Goal: Task Accomplishment & Management: Use online tool/utility

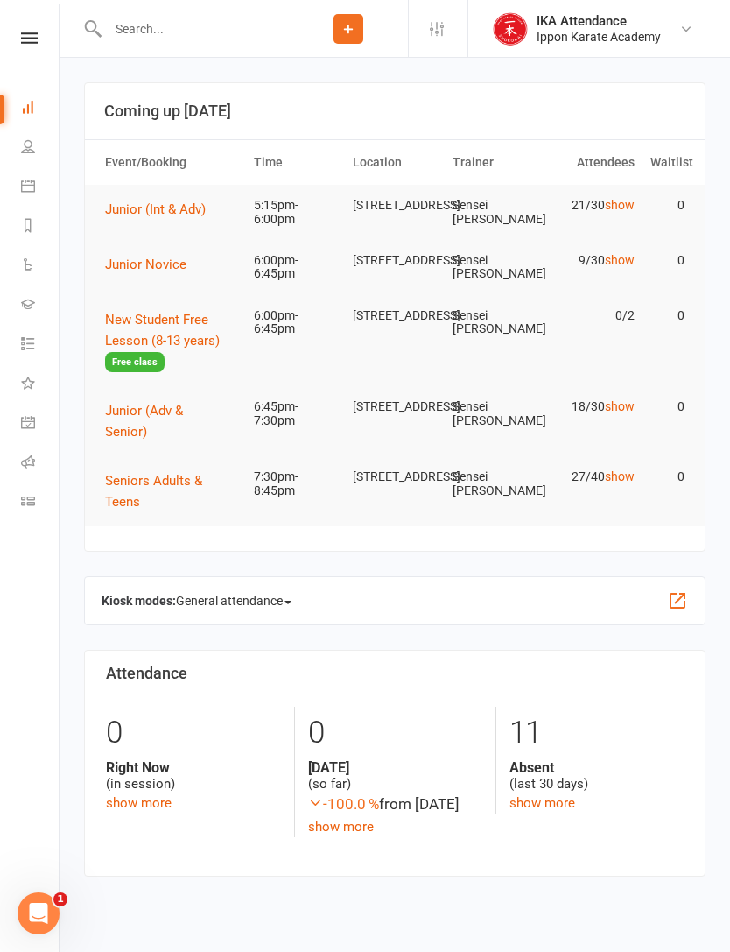
click at [116, 199] on button "Junior (Int & Adv)" at bounding box center [161, 209] width 113 height 21
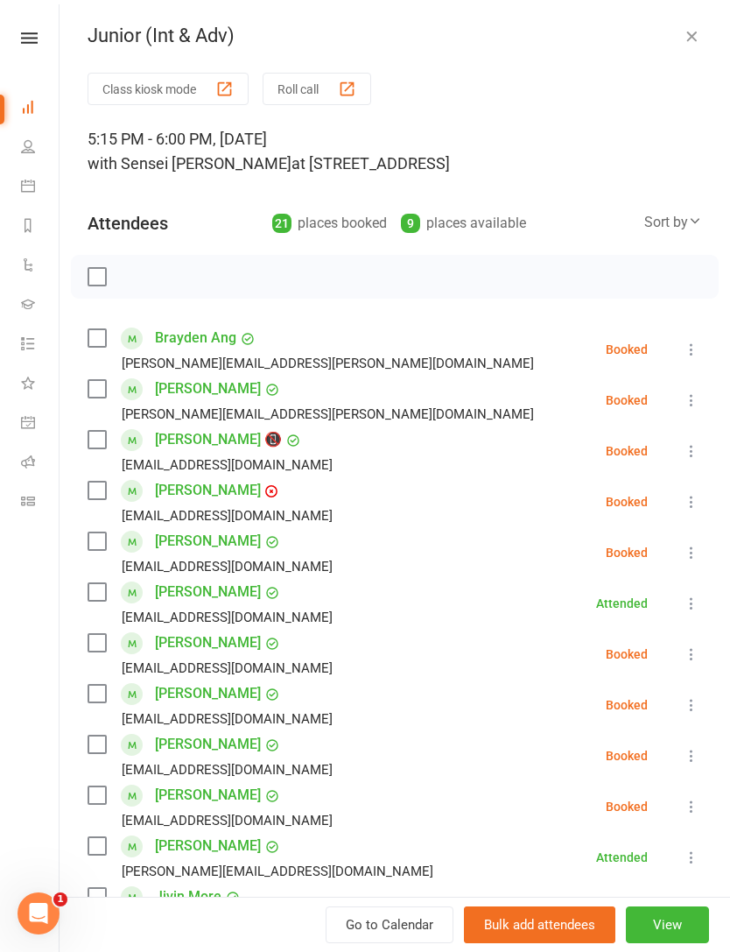
click at [691, 916] on button "View" at bounding box center [667, 924] width 83 height 37
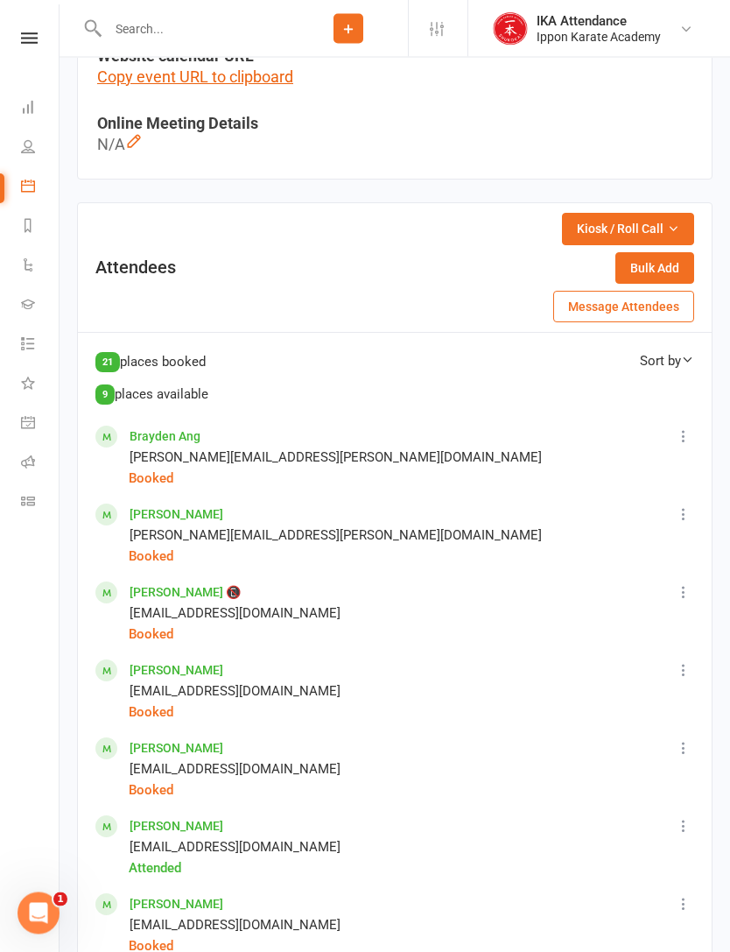
scroll to position [899, 0]
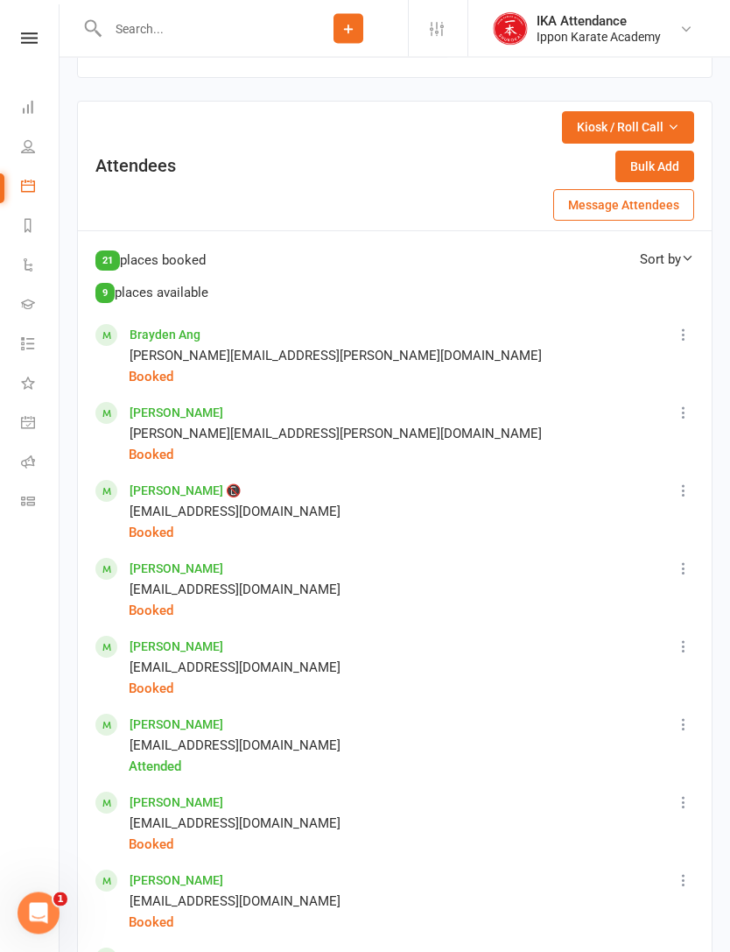
click at [669, 130] on icon "button" at bounding box center [673, 128] width 12 height 12
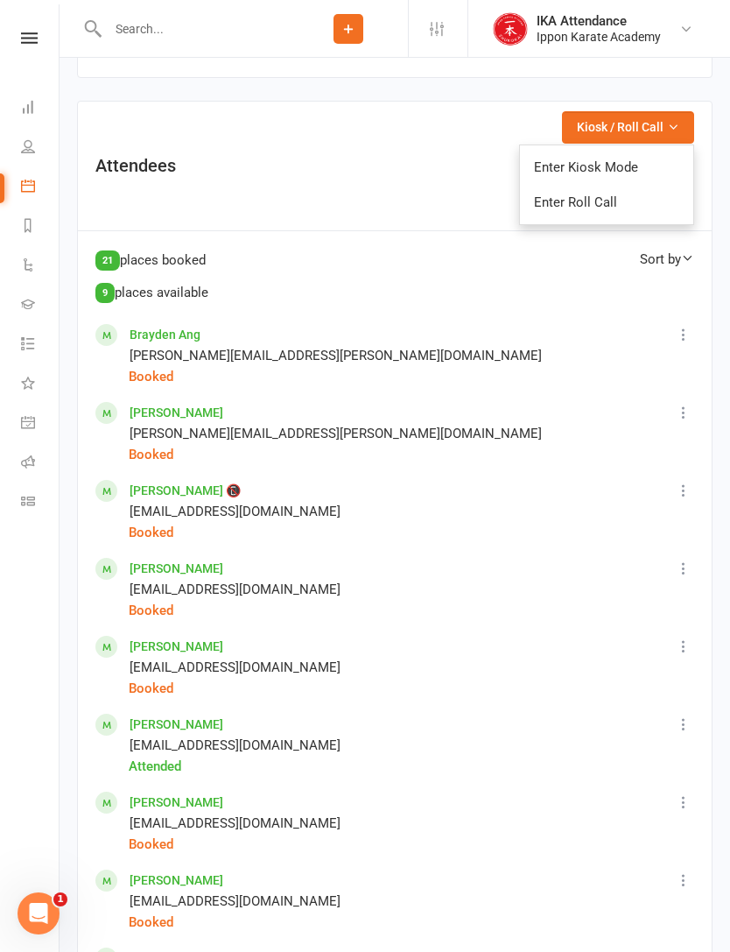
click at [650, 197] on link "Enter Roll Call" at bounding box center [606, 202] width 173 height 35
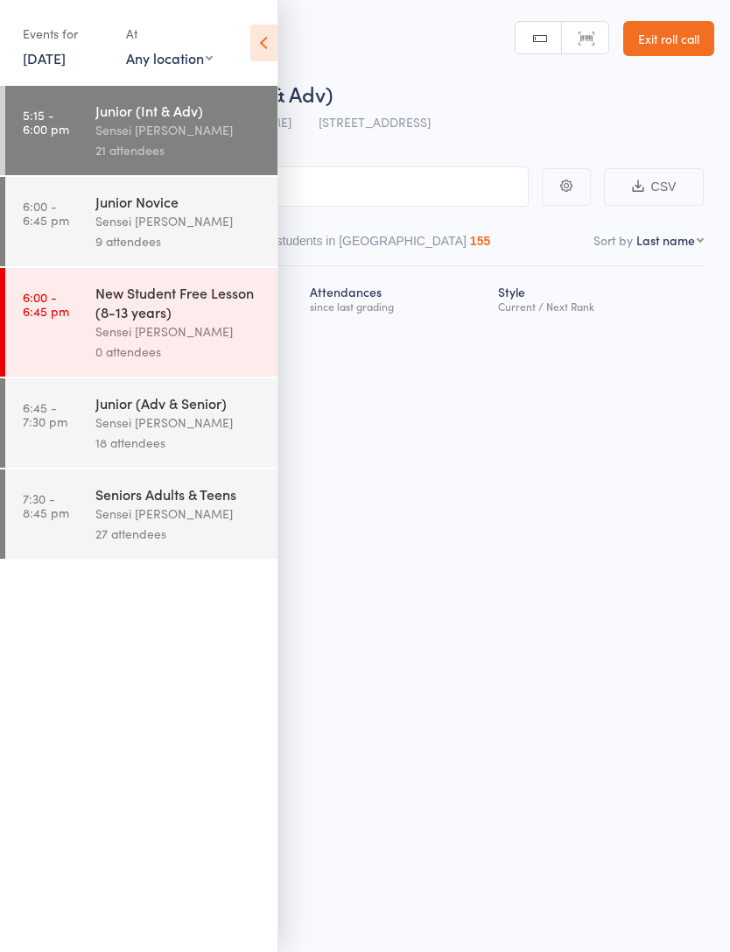
click at [251, 32] on icon at bounding box center [263, 43] width 27 height 37
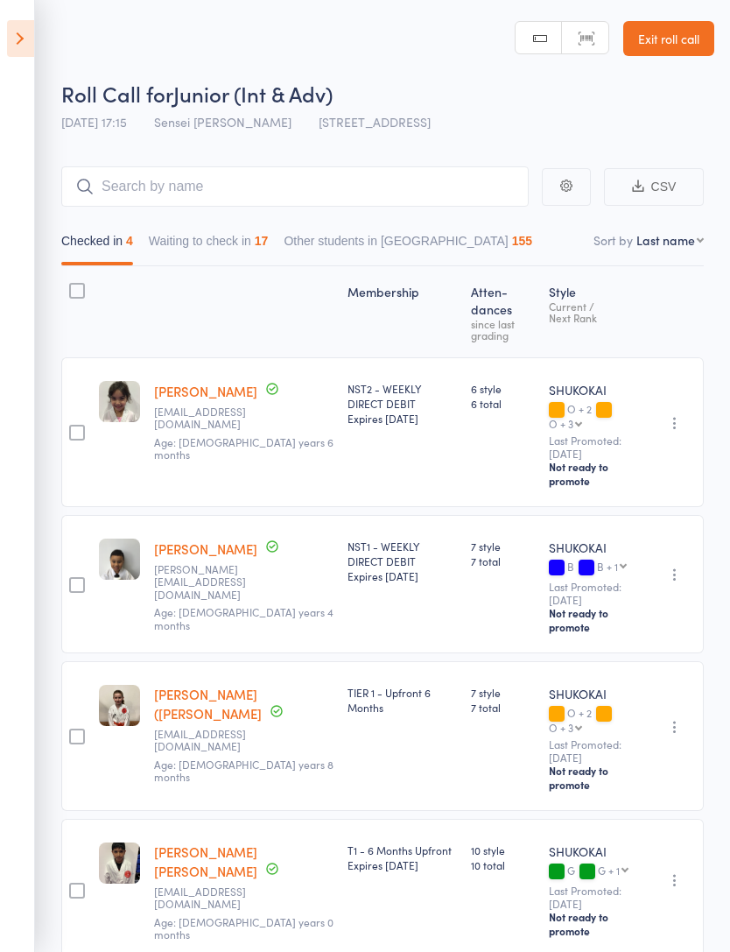
click at [268, 244] on button "Waiting to check in 17" at bounding box center [209, 245] width 120 height 40
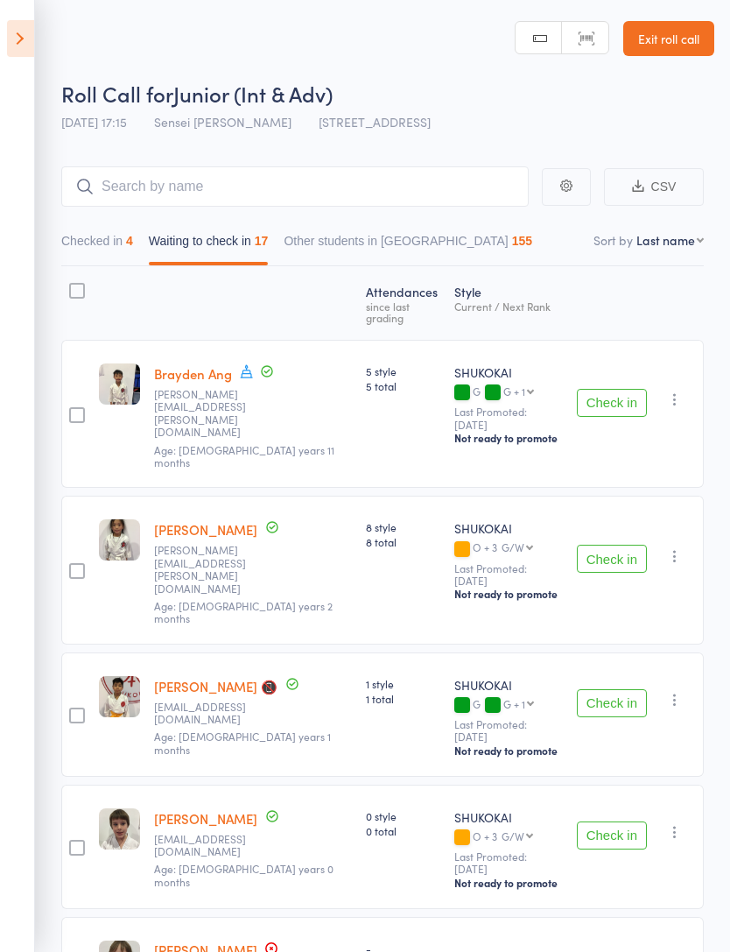
click at [96, 239] on button "Checked in 4" at bounding box center [97, 245] width 72 height 40
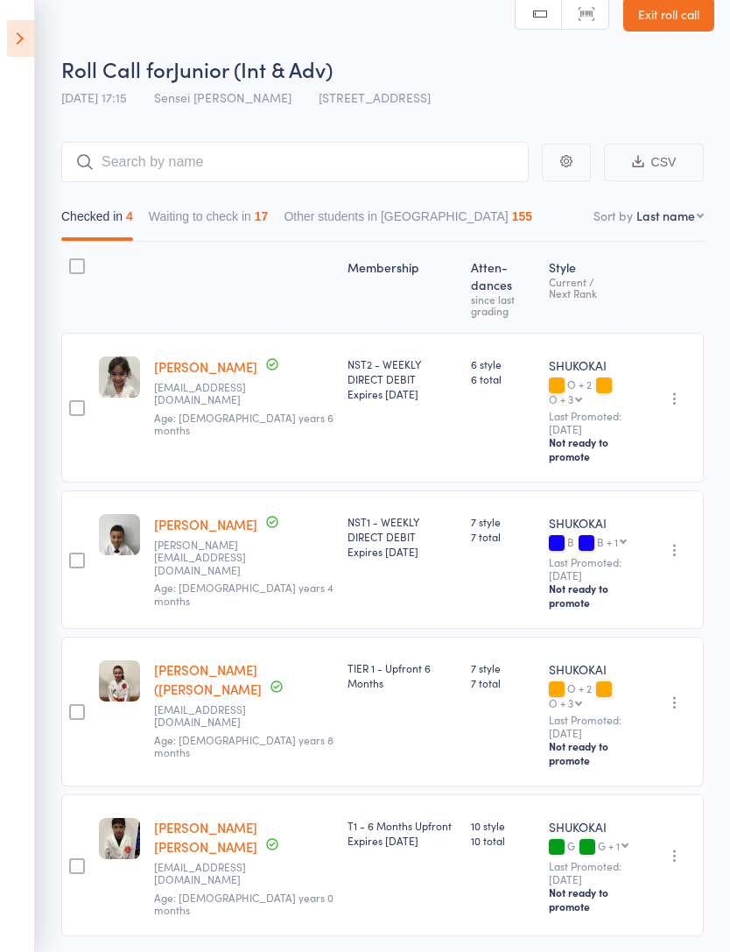
scroll to position [24, 0]
click at [399, 173] on input "search" at bounding box center [294, 163] width 467 height 40
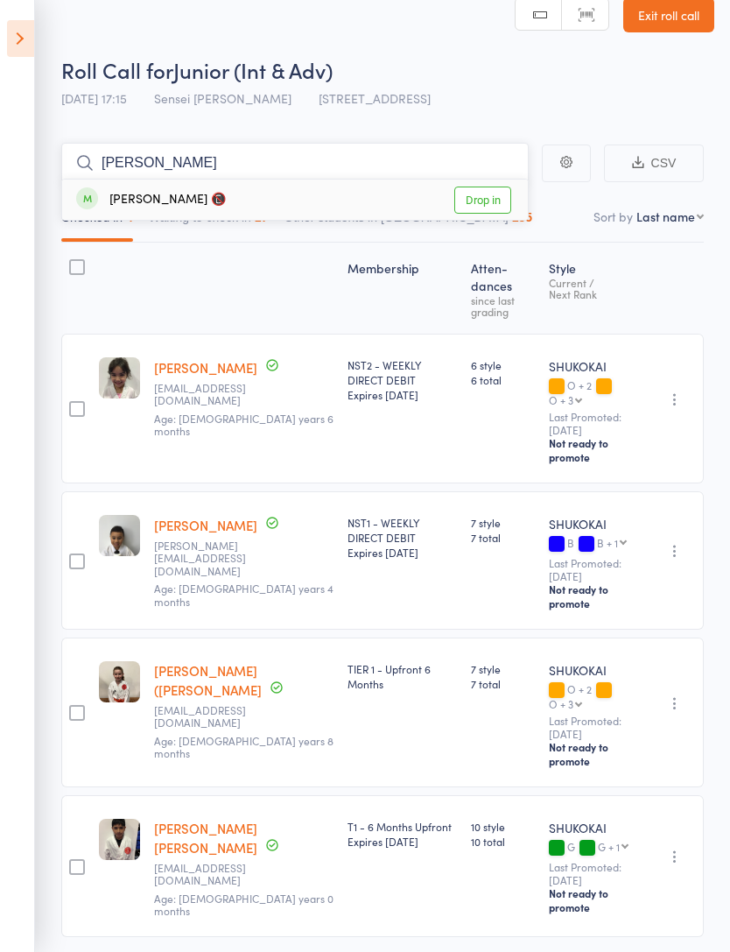
type input "Megha"
click at [482, 192] on link "Drop in" at bounding box center [482, 199] width 57 height 27
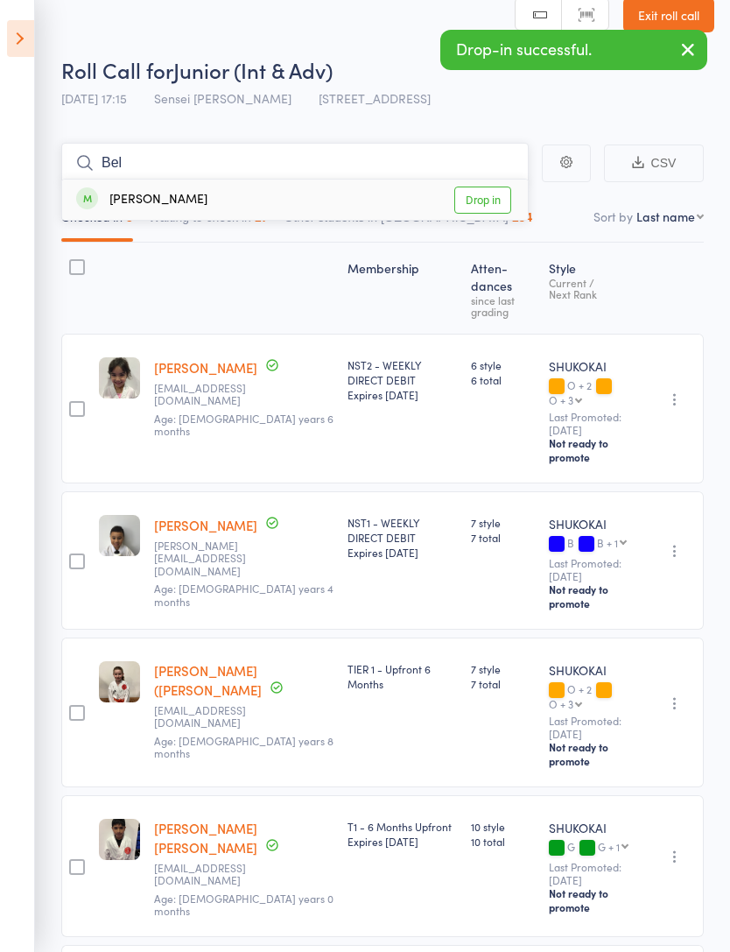
type input "Bel"
click at [496, 209] on link "Drop in" at bounding box center [482, 199] width 57 height 27
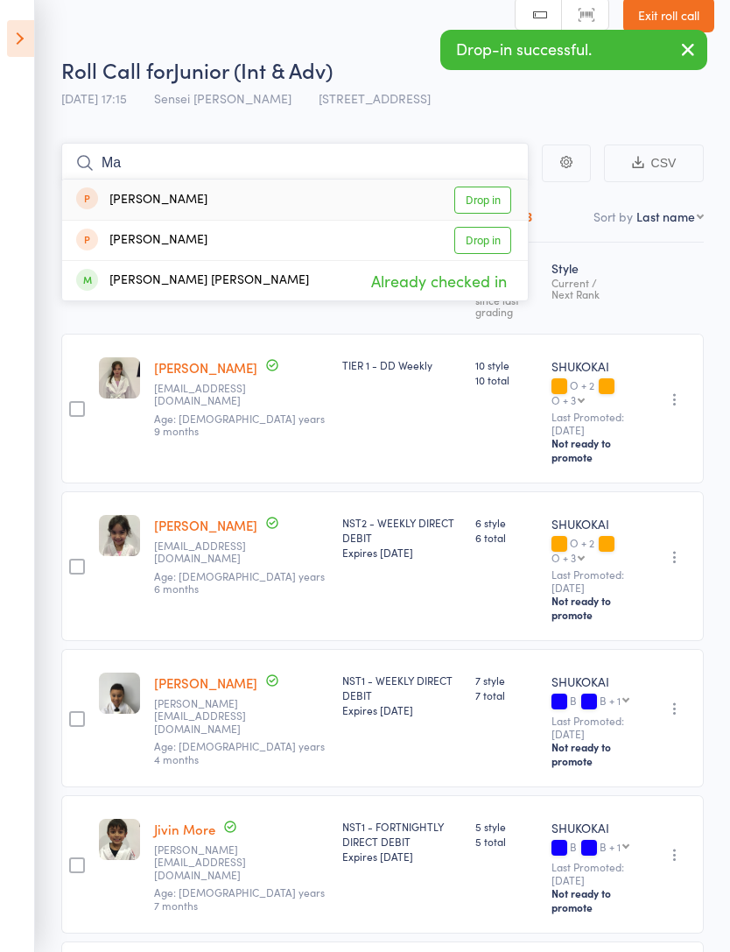
type input "M"
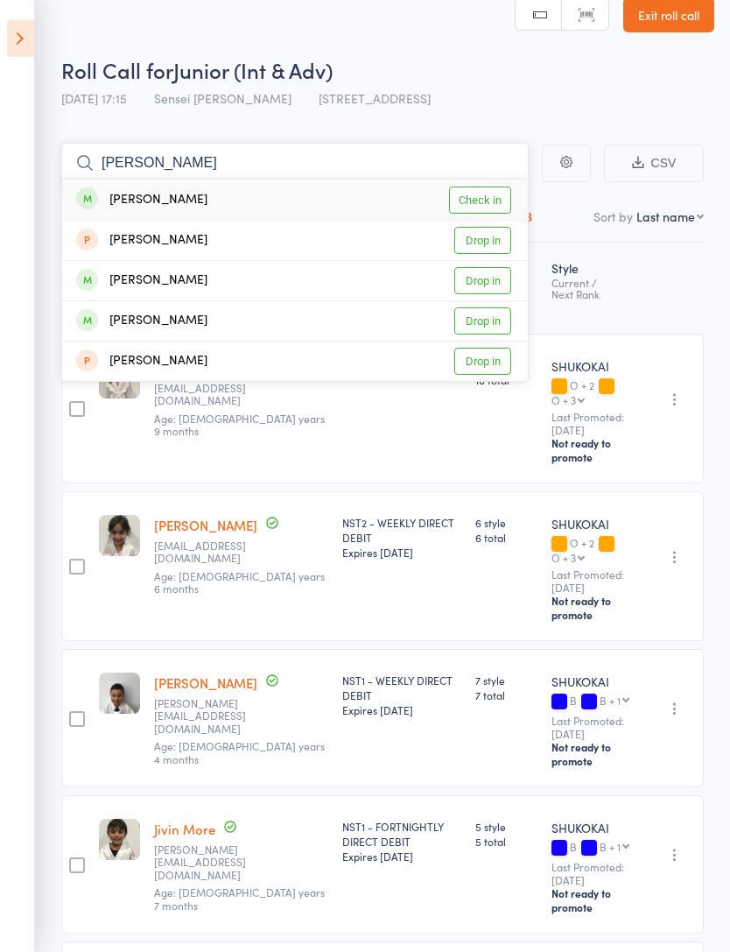
type input "Isaac"
click at [480, 198] on link "Check in" at bounding box center [480, 199] width 62 height 27
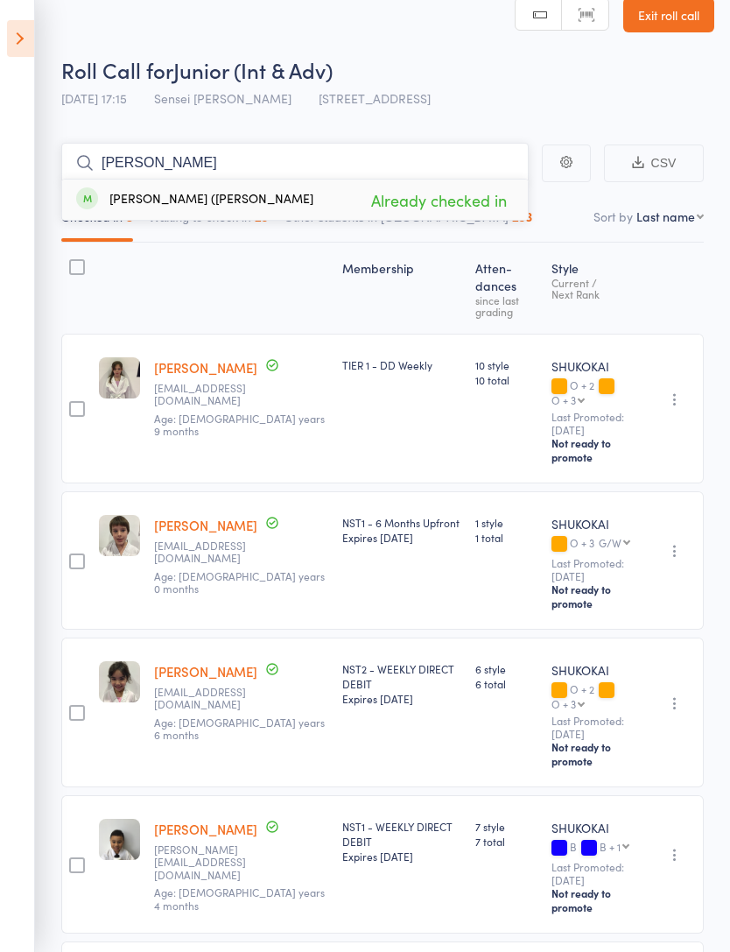
type input "I"
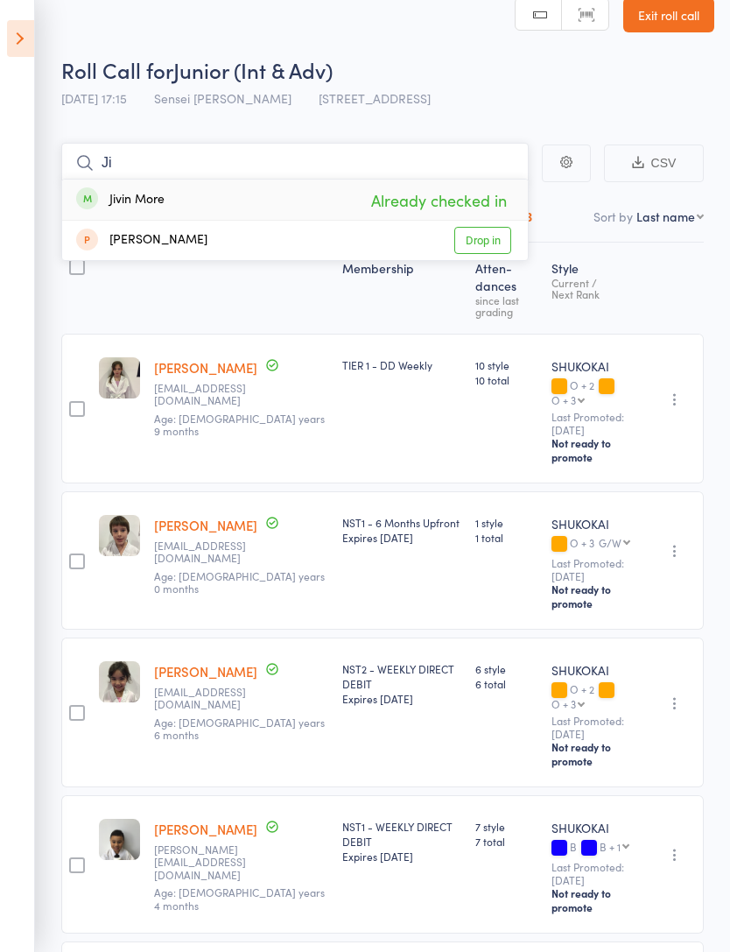
type input "J"
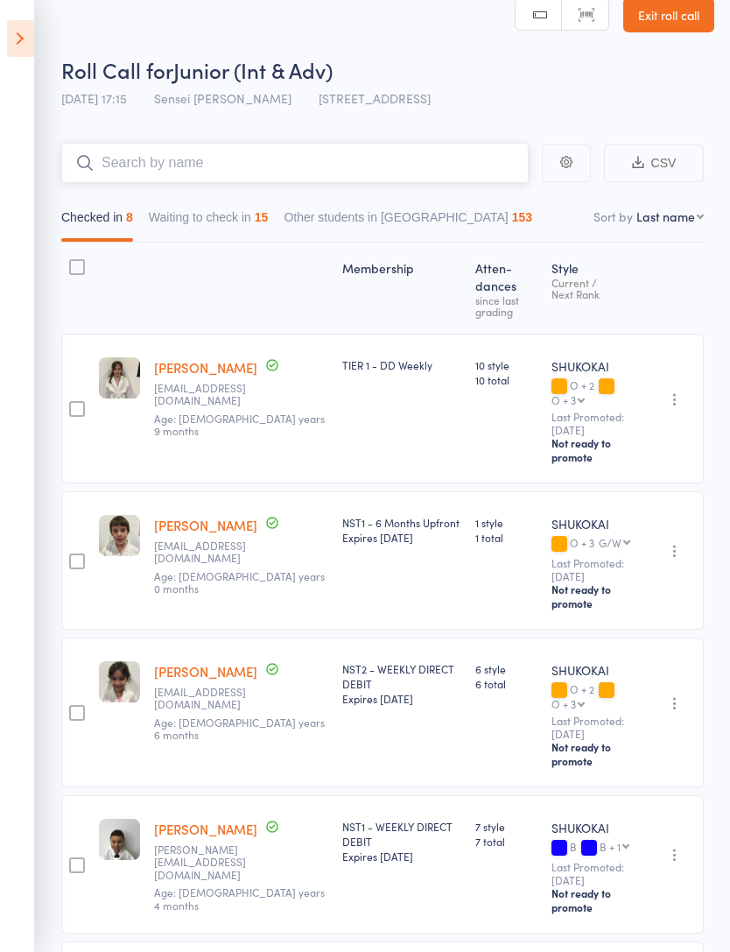
scroll to position [0, 0]
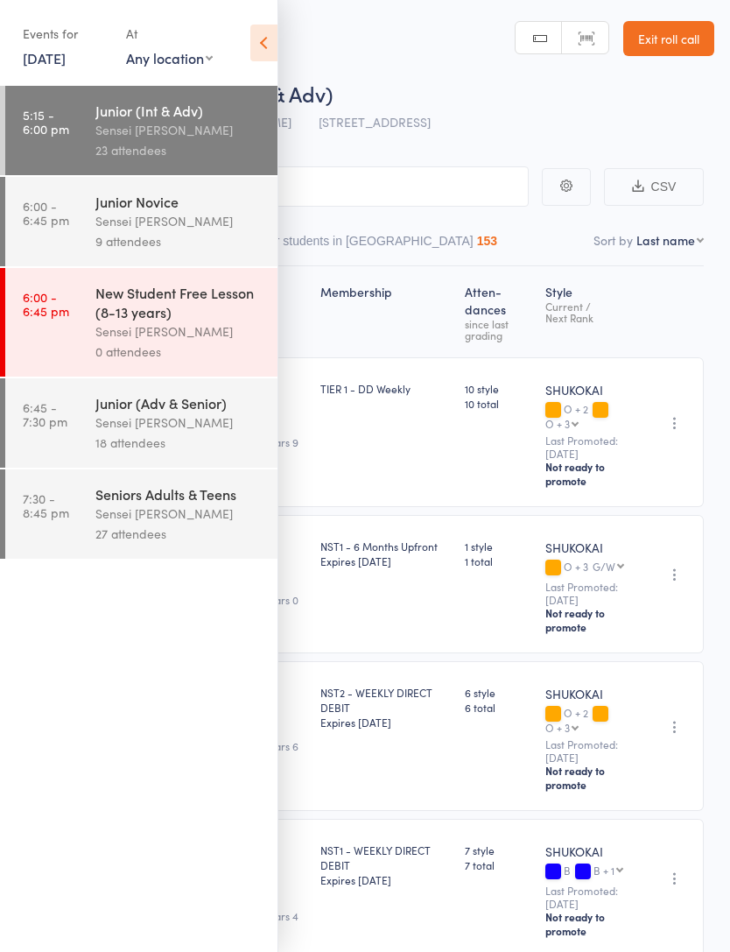
click at [252, 44] on icon at bounding box center [263, 43] width 27 height 37
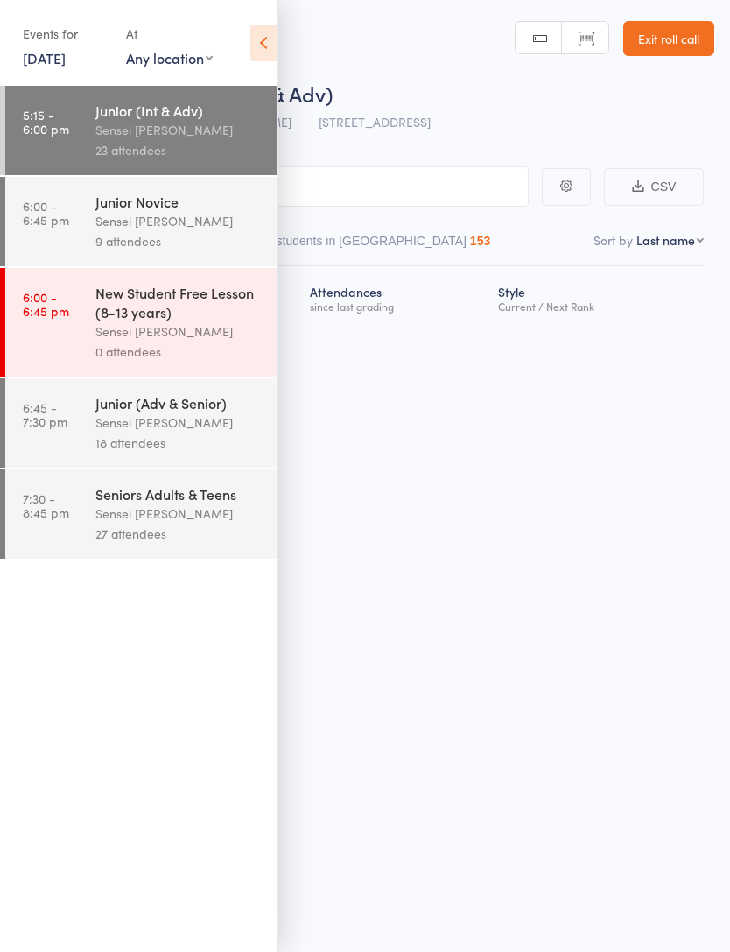
click at [295, 54] on header "Roll Call for Junior (Int & Adv) 14 Oct 17:15 Sensei Andy H 96 Triholm Avenue, …" at bounding box center [365, 70] width 730 height 140
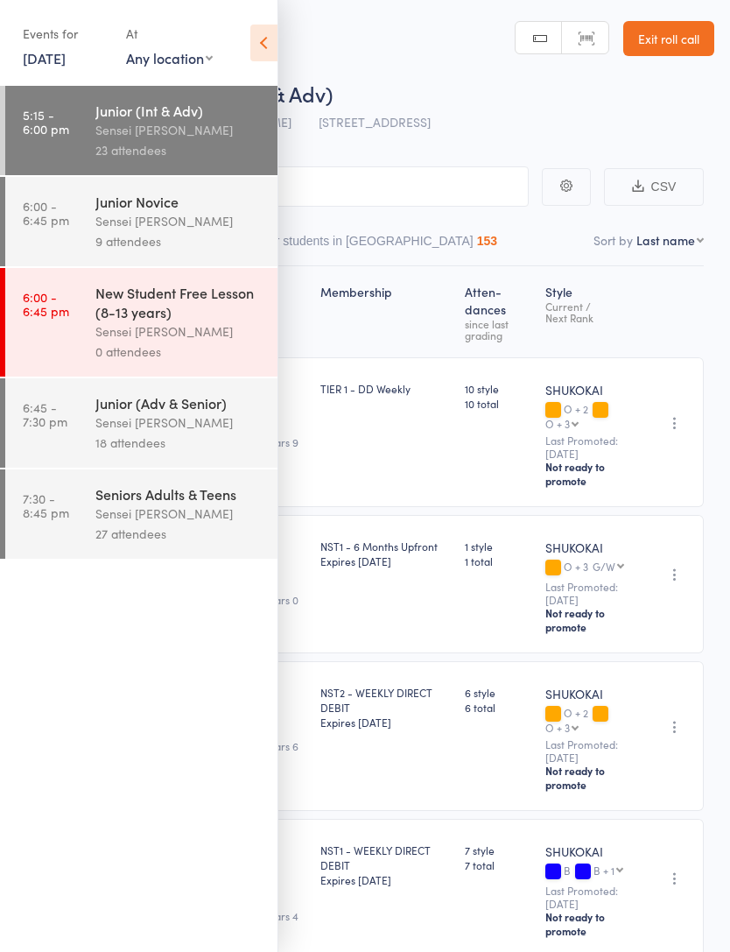
click at [258, 59] on icon at bounding box center [263, 43] width 27 height 37
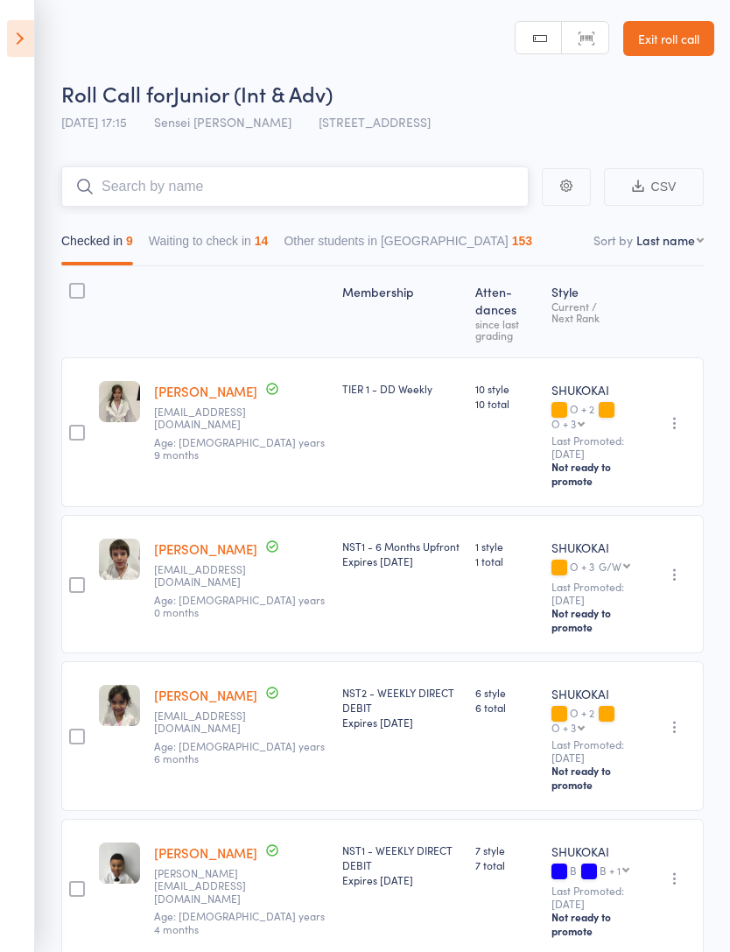
click at [119, 194] on input "search" at bounding box center [294, 186] width 467 height 40
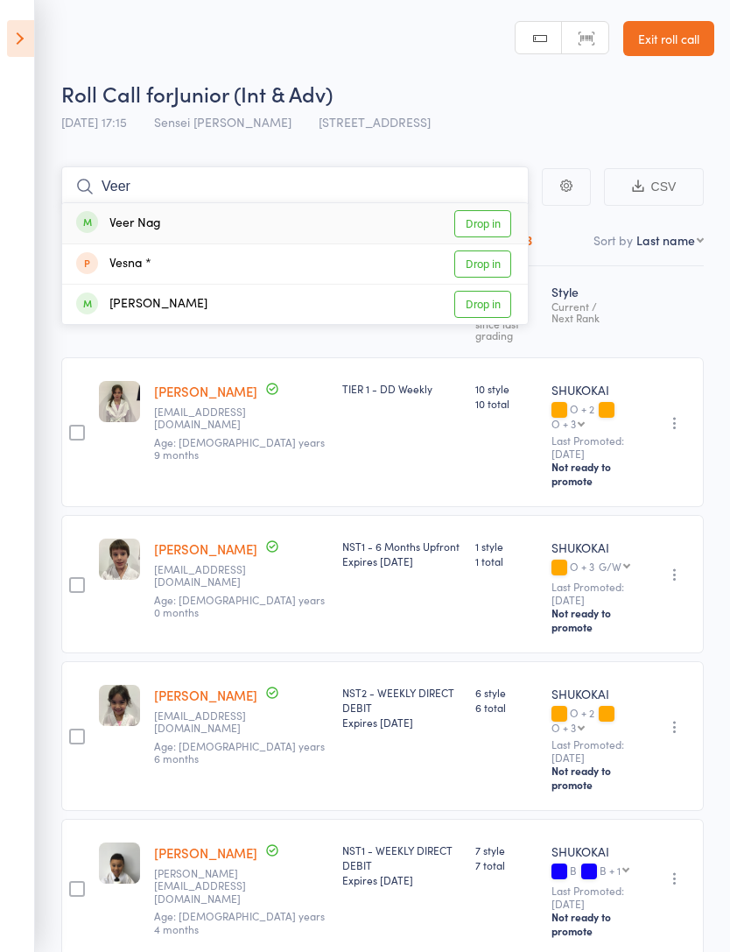
type input "Veer"
click at [495, 226] on link "Drop in" at bounding box center [482, 223] width 57 height 27
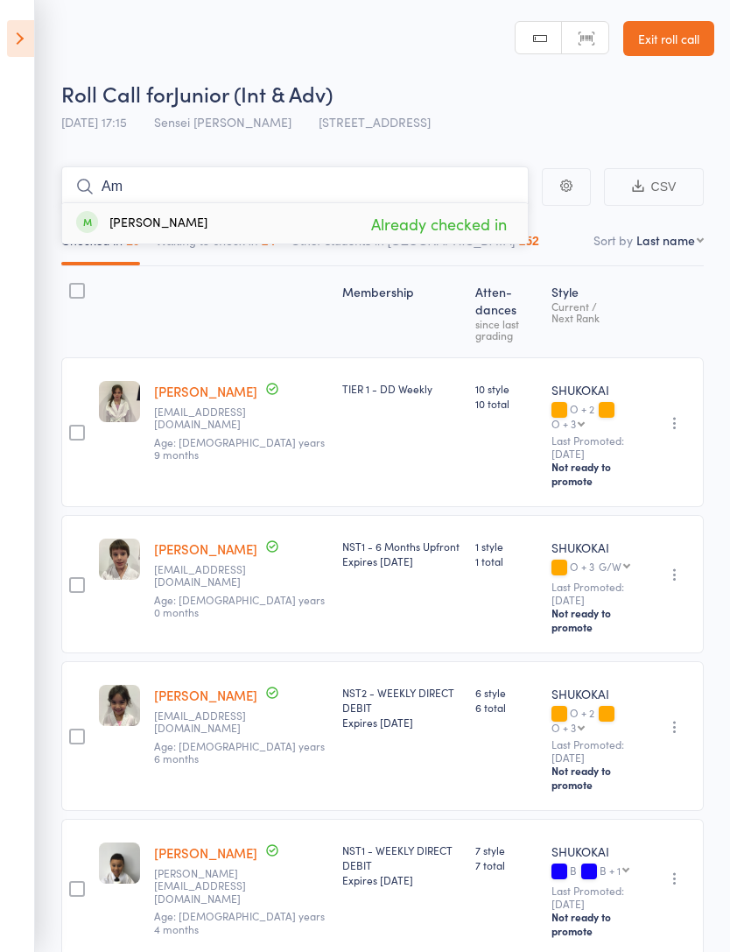
type input "A"
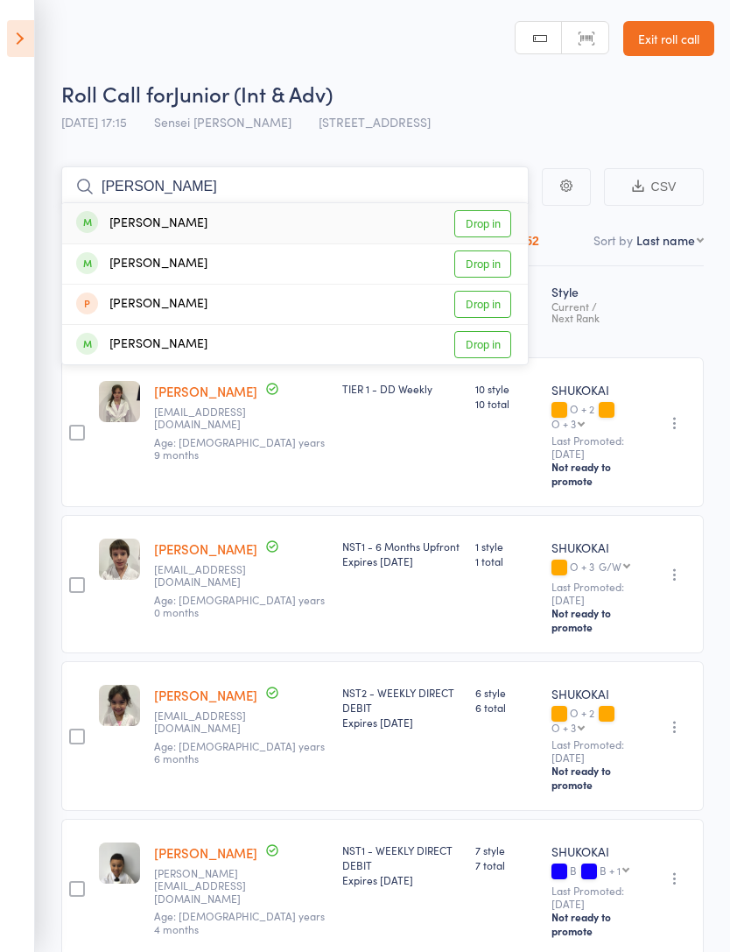
type input "Ray"
click at [488, 222] on link "Drop in" at bounding box center [482, 223] width 57 height 27
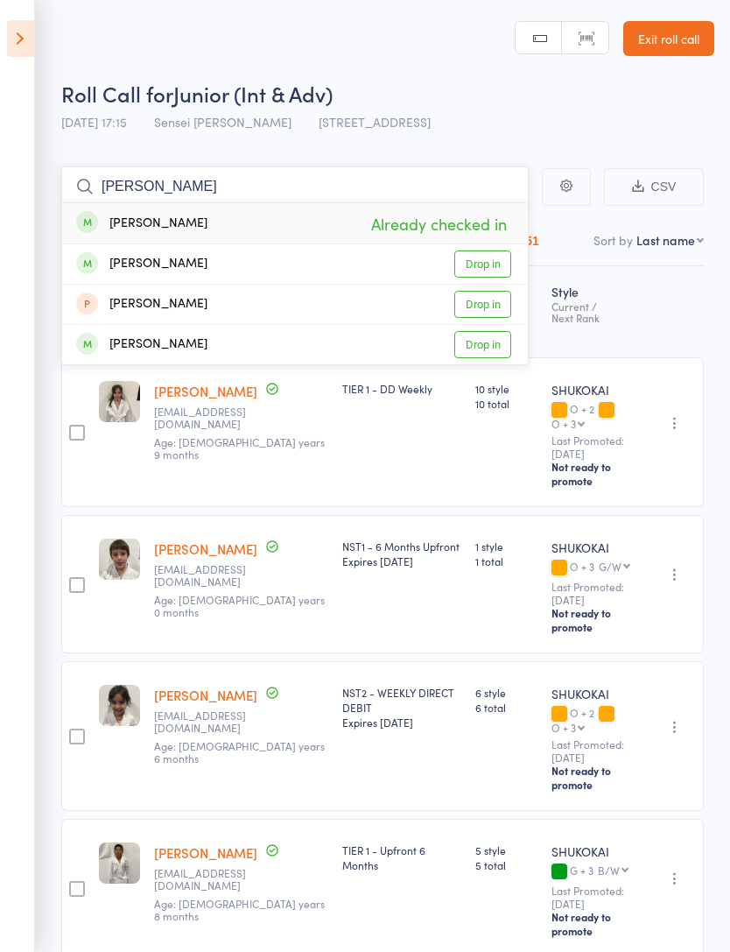
type input "Ray"
click at [502, 261] on link "Drop in" at bounding box center [482, 263] width 57 height 27
